Goal: Download file/media

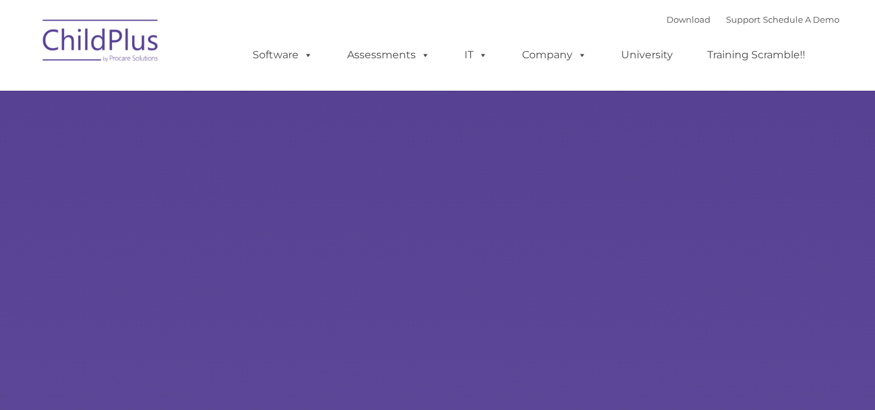
select select "MEDIUM"
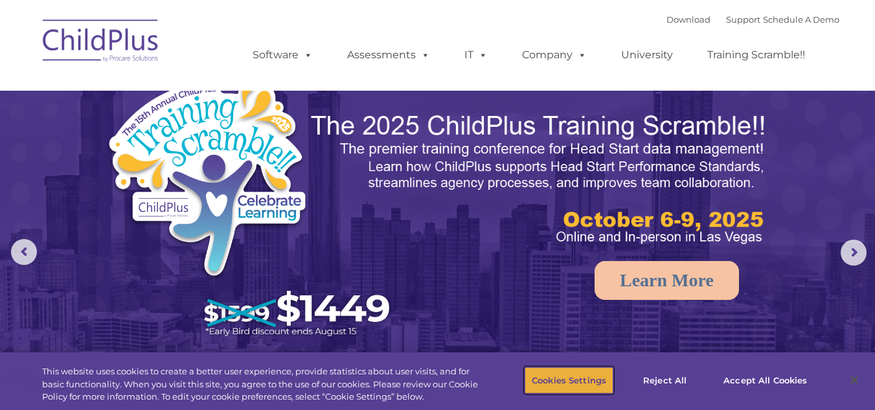
click at [588, 381] on button "Cookies Settings" at bounding box center [568, 379] width 89 height 27
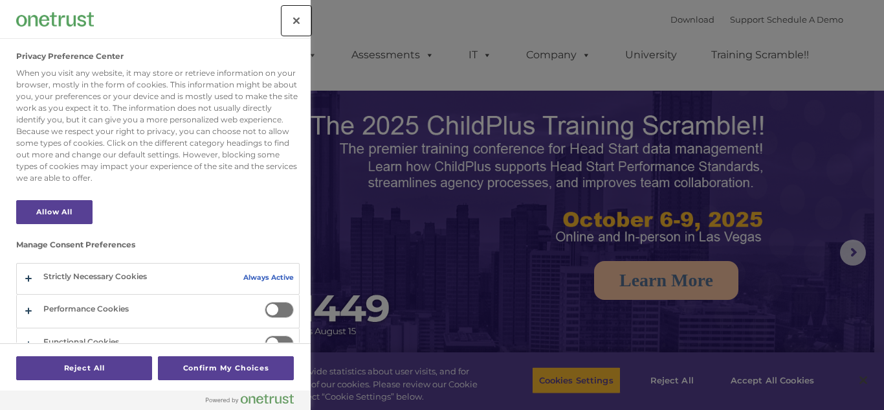
click at [289, 34] on button "Close" at bounding box center [296, 20] width 28 height 28
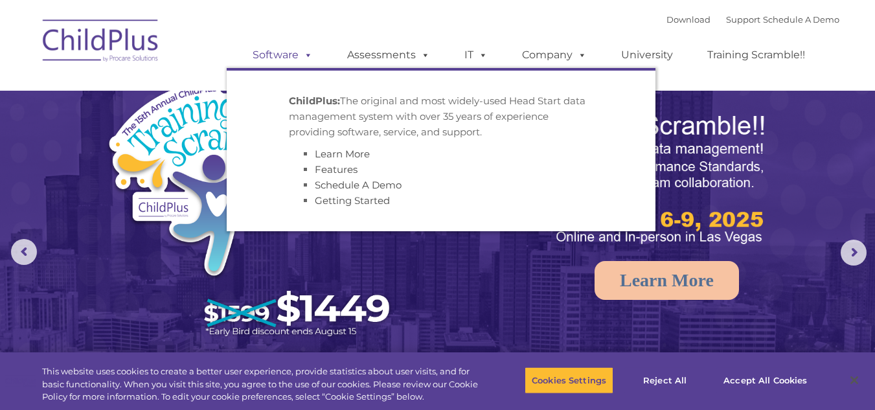
click at [258, 54] on link "Software" at bounding box center [283, 55] width 86 height 26
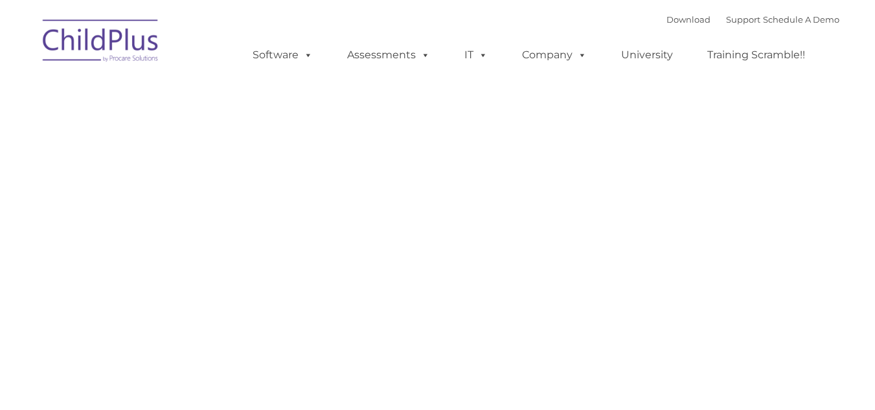
type input ""
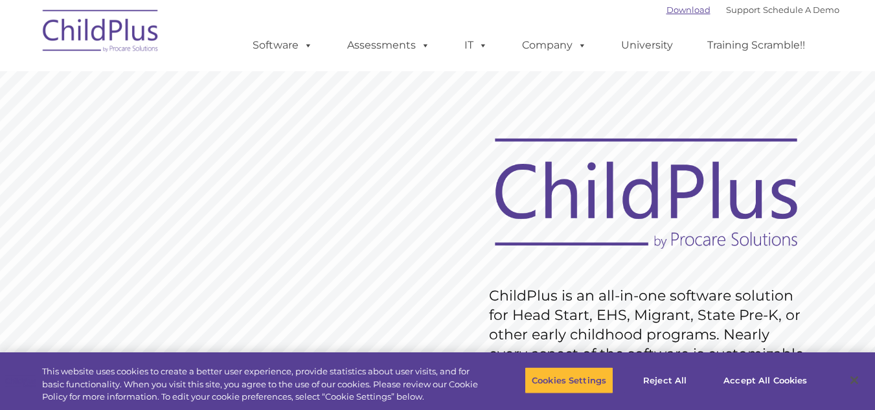
click at [673, 11] on link "Download" at bounding box center [688, 10] width 44 height 10
